Goal: Task Accomplishment & Management: Use online tool/utility

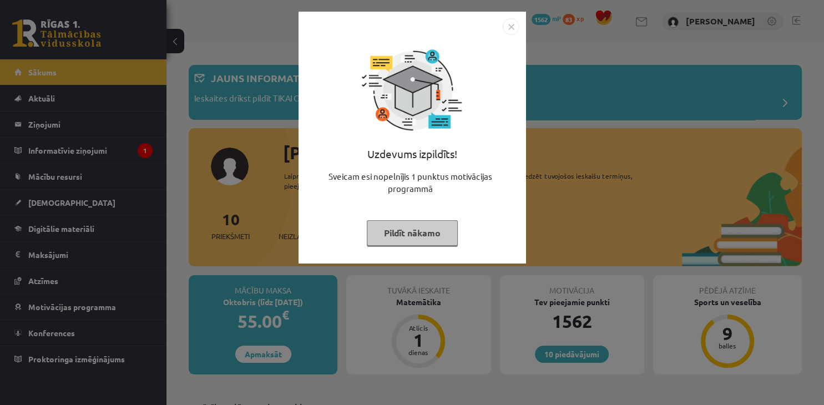
click at [428, 244] on button "Pildīt nākamo" at bounding box center [412, 233] width 91 height 26
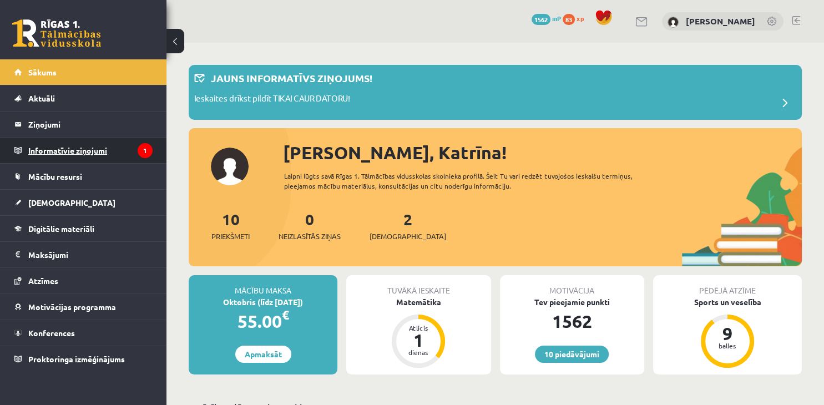
click at [119, 154] on legend "Informatīvie ziņojumi 1" at bounding box center [90, 151] width 124 height 26
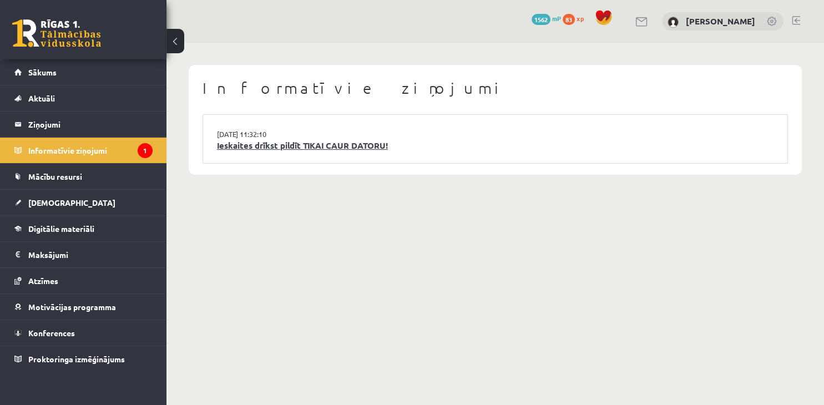
click at [332, 148] on link "Ieskaites drīkst pildīt TIKAI CAUR DATORU!" at bounding box center [495, 145] width 556 height 13
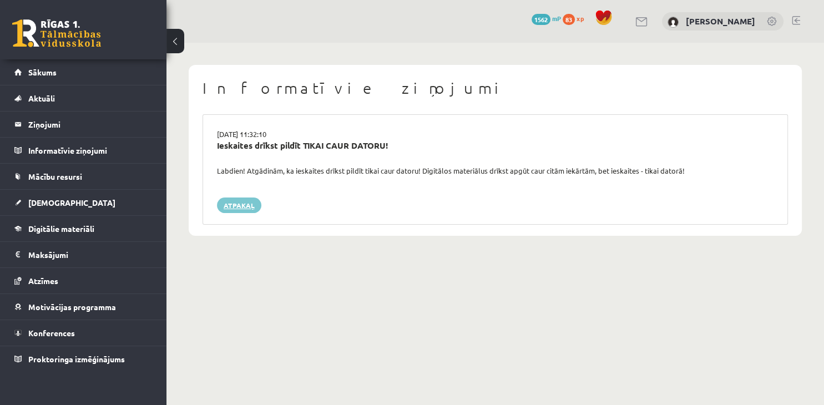
click at [241, 198] on link "Atpakaļ" at bounding box center [239, 206] width 44 height 16
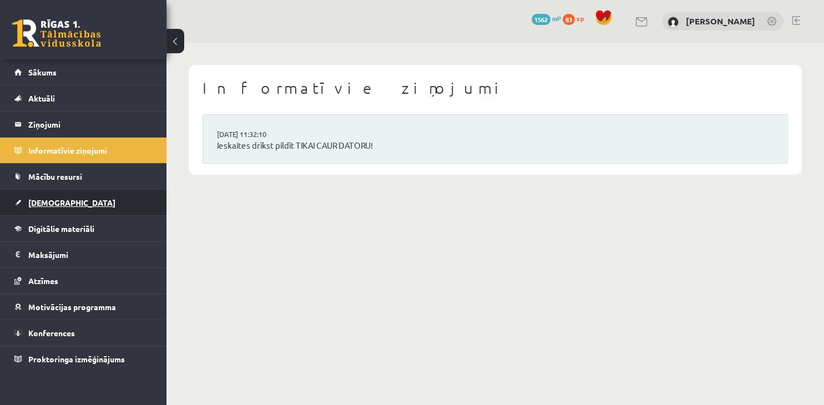
click at [61, 211] on link "[DEMOGRAPHIC_DATA]" at bounding box center [83, 203] width 138 height 26
